Goal: Task Accomplishment & Management: Manage account settings

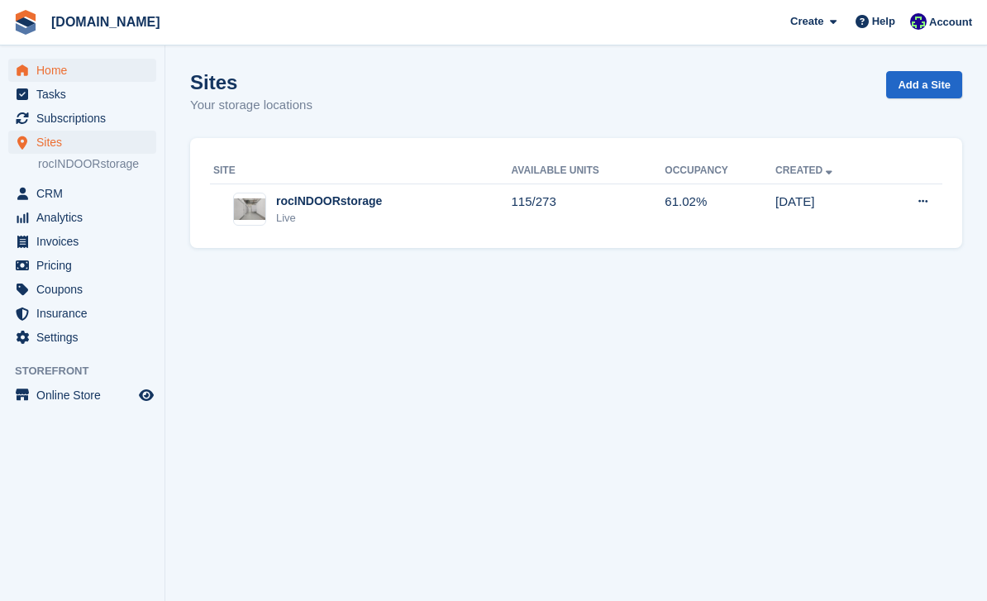
click at [60, 72] on span "Home" at bounding box center [85, 70] width 99 height 23
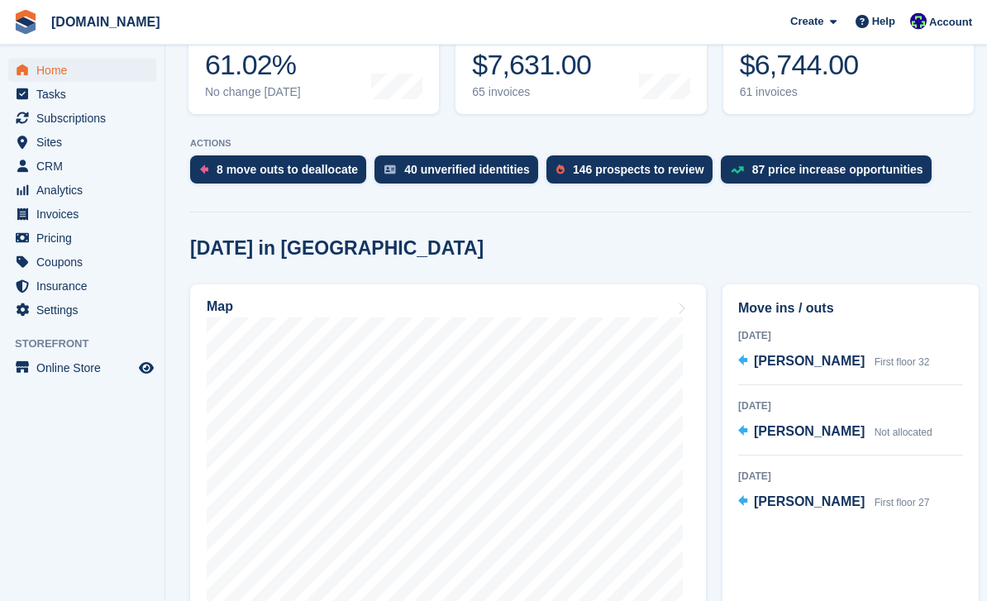
scroll to position [290, 0]
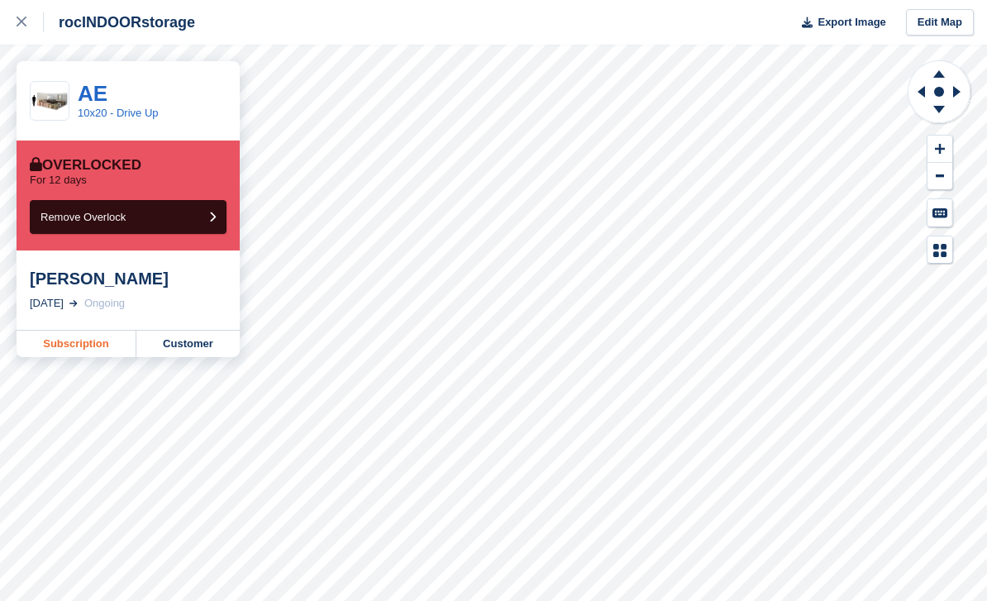
click at [105, 352] on link "Subscription" at bounding box center [77, 344] width 120 height 26
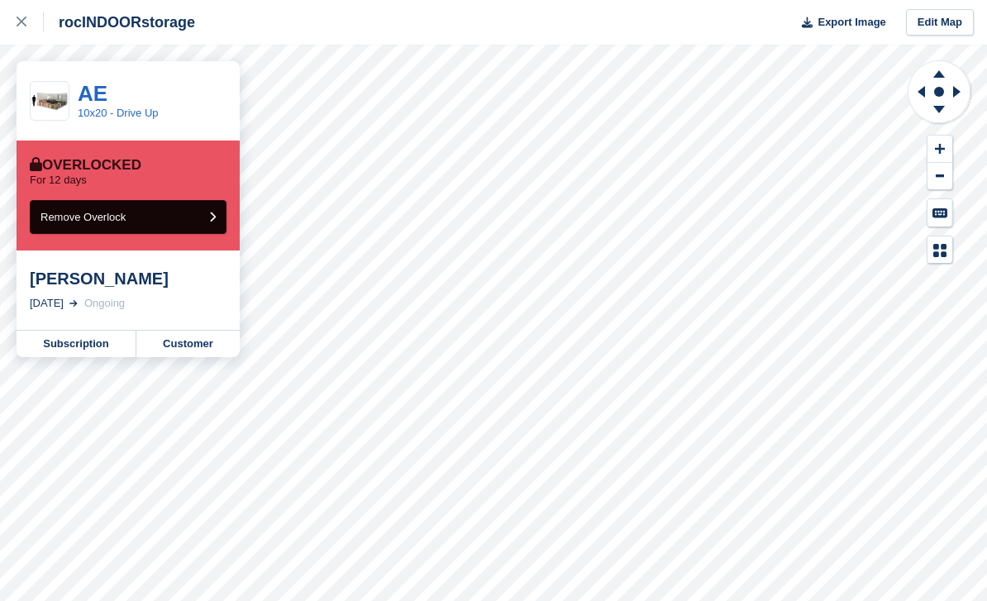
click at [116, 220] on span "Remove Overlock" at bounding box center [83, 217] width 85 height 12
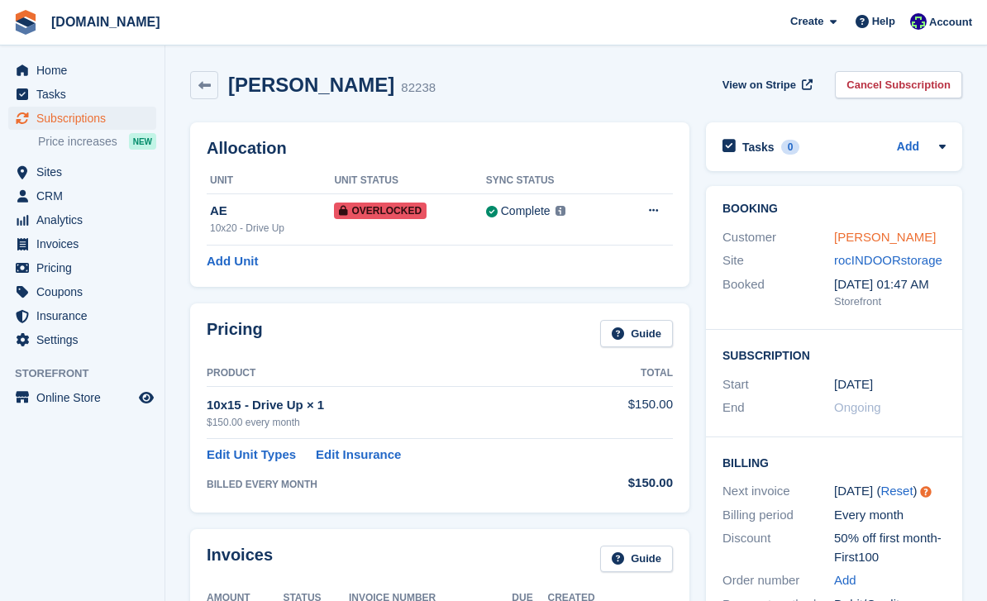
click at [918, 233] on link "Angelique Colon" at bounding box center [885, 237] width 102 height 14
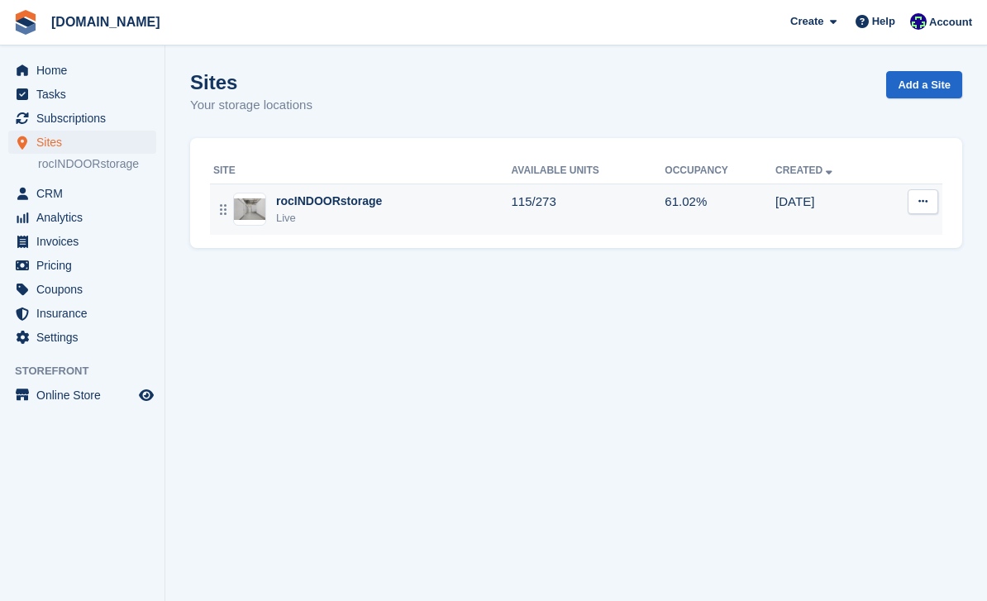
click at [360, 225] on div "Live" at bounding box center [329, 218] width 106 height 17
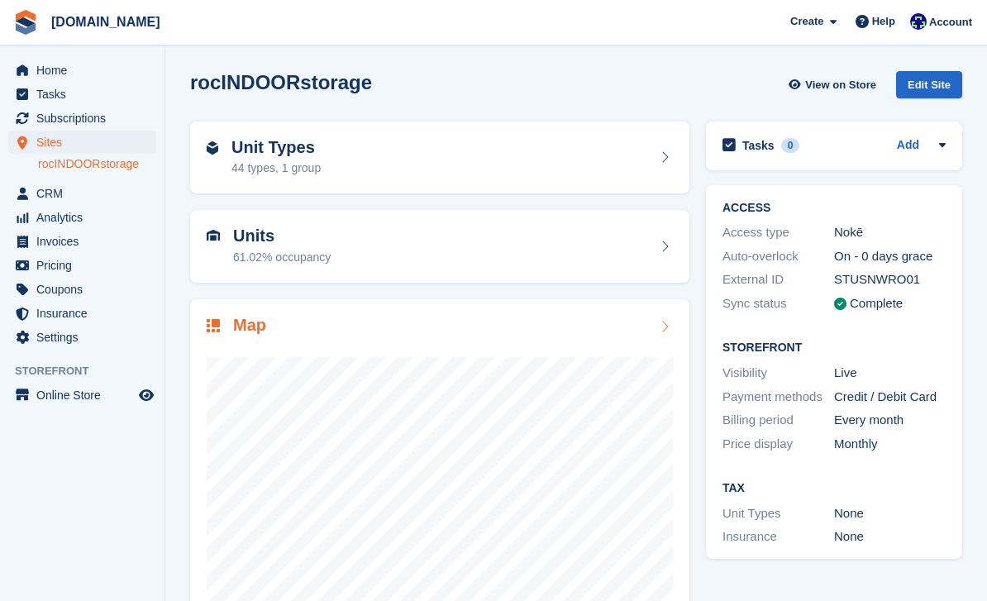
click at [463, 349] on div at bounding box center [440, 502] width 466 height 331
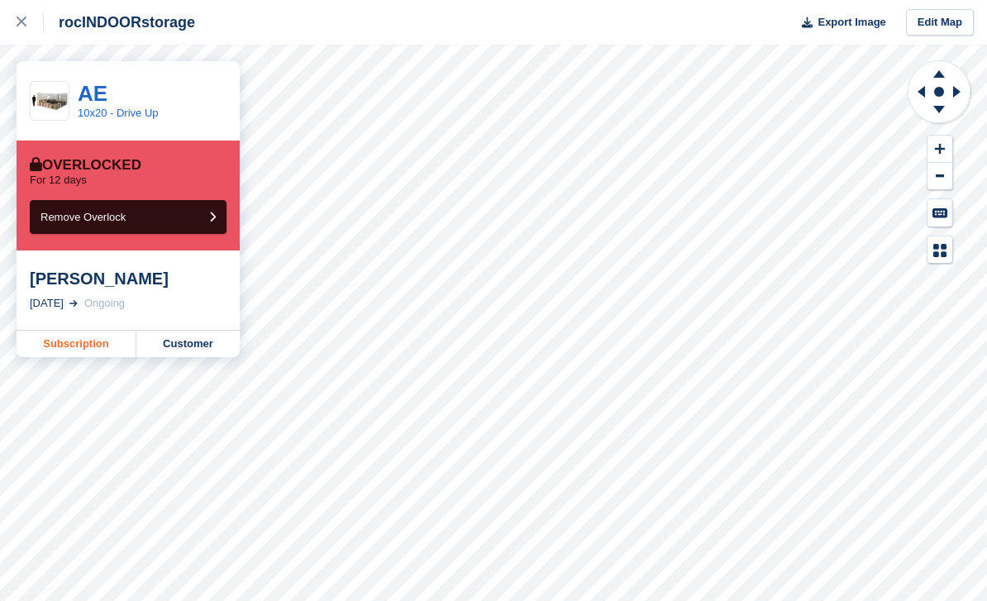
click at [78, 349] on link "Subscription" at bounding box center [77, 344] width 120 height 26
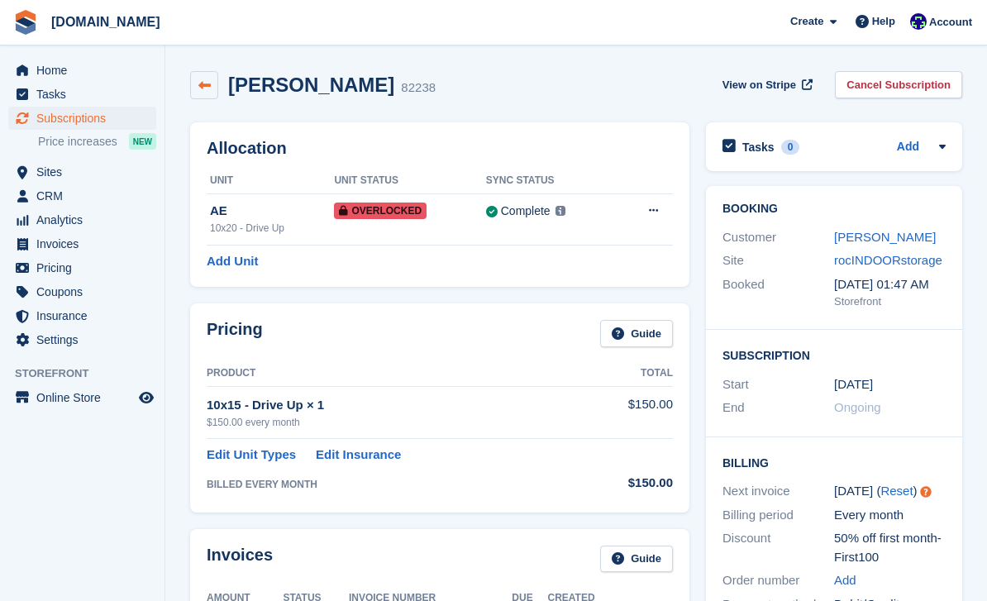
click at [212, 98] on link at bounding box center [204, 85] width 28 height 28
